Goal: Task Accomplishment & Management: Complete application form

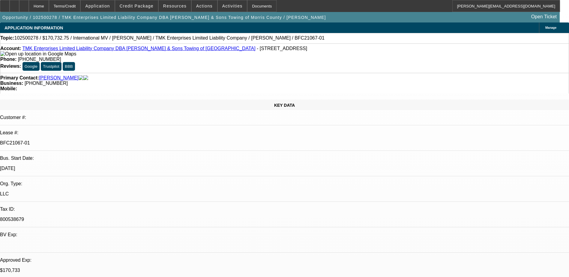
select select "0"
select select "2"
select select "0"
select select "6"
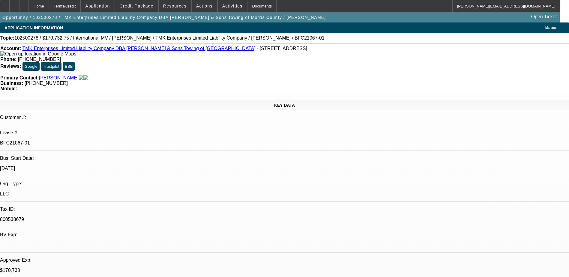
select select "0"
select select "6"
select select "0"
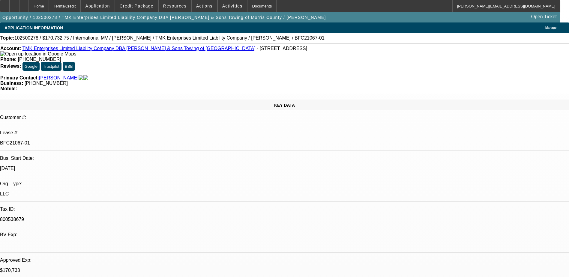
select select "0"
select select "6"
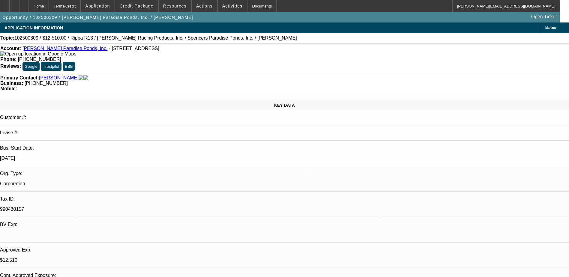
select select "0.1"
select select "2"
select select "0.1"
select select "4"
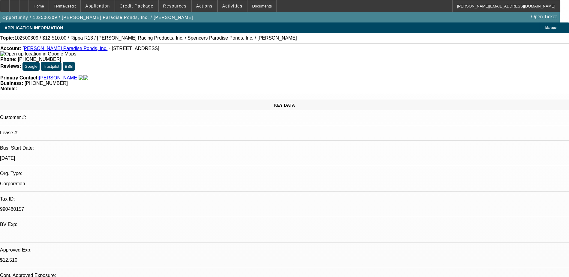
select select "0.1"
select select "2"
select select "0.1"
select select "4"
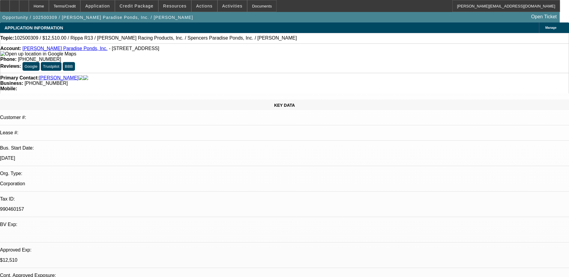
select select "0.1"
select select "2"
select select "0.1"
select select "4"
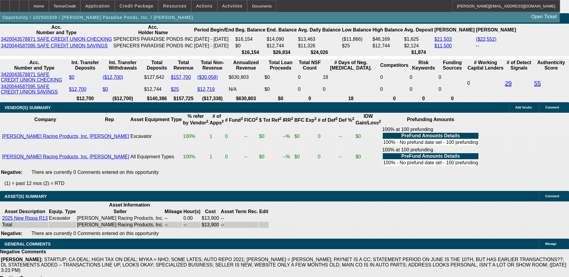
scroll to position [1089, 0]
